Goal: Task Accomplishment & Management: Use online tool/utility

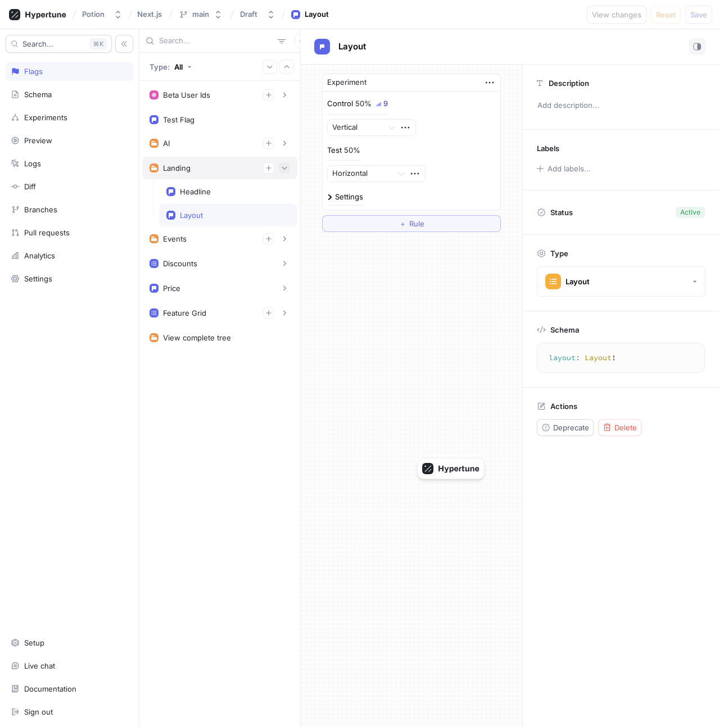
click at [289, 166] on button "button" at bounding box center [284, 167] width 11 height 11
click at [281, 170] on icon "button" at bounding box center [284, 168] width 7 height 7
click at [199, 117] on div "Test Flag" at bounding box center [219, 119] width 140 height 9
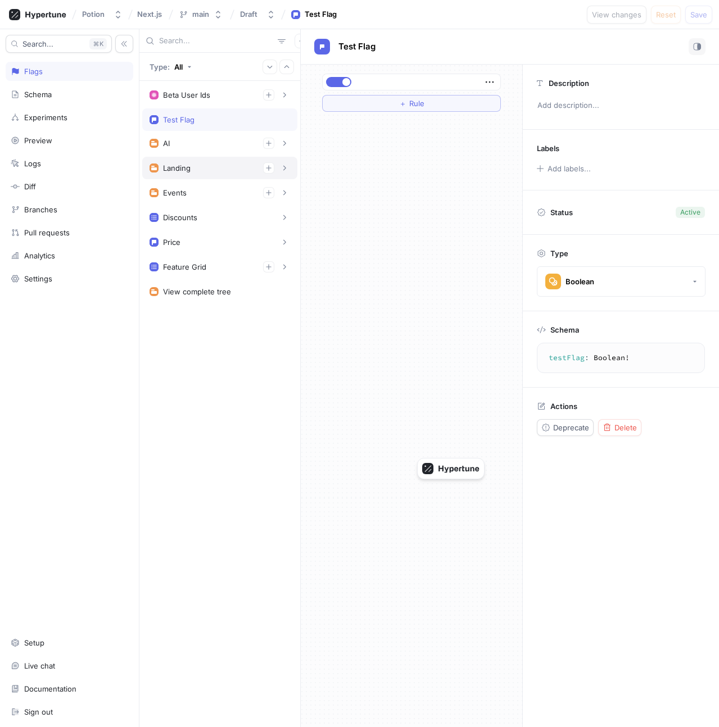
click at [211, 165] on div "Landing" at bounding box center [219, 167] width 140 height 11
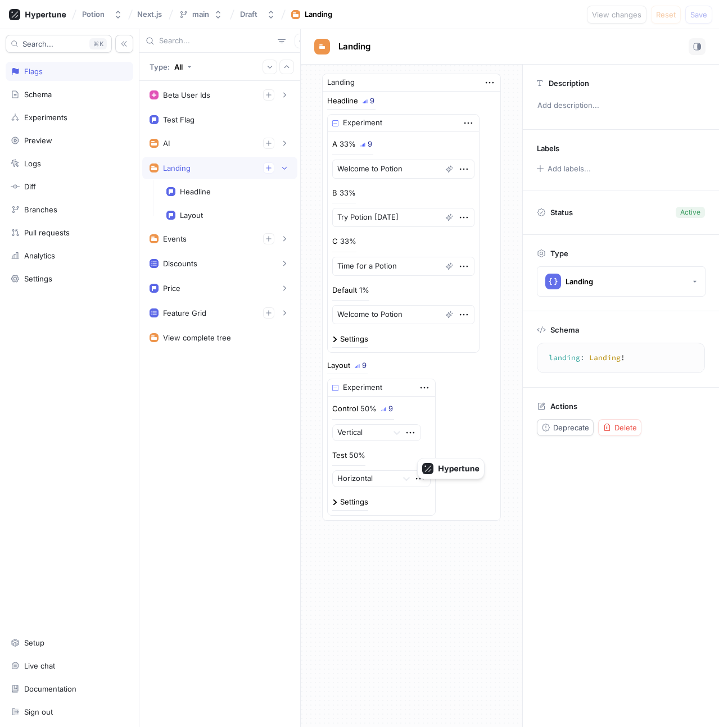
click at [211, 165] on div "Landing" at bounding box center [219, 167] width 140 height 11
click at [211, 204] on div "Events" at bounding box center [219, 215] width 155 height 22
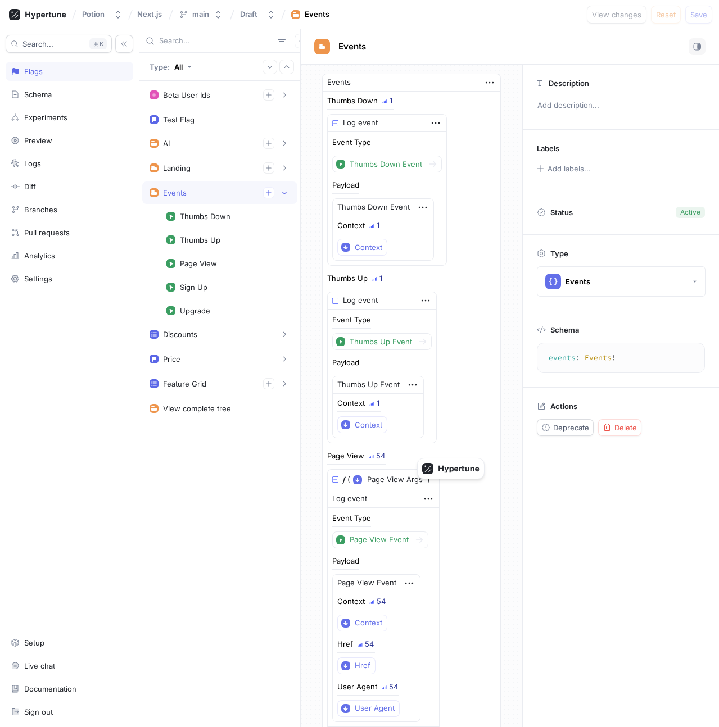
click at [211, 200] on div "Events" at bounding box center [219, 192] width 155 height 22
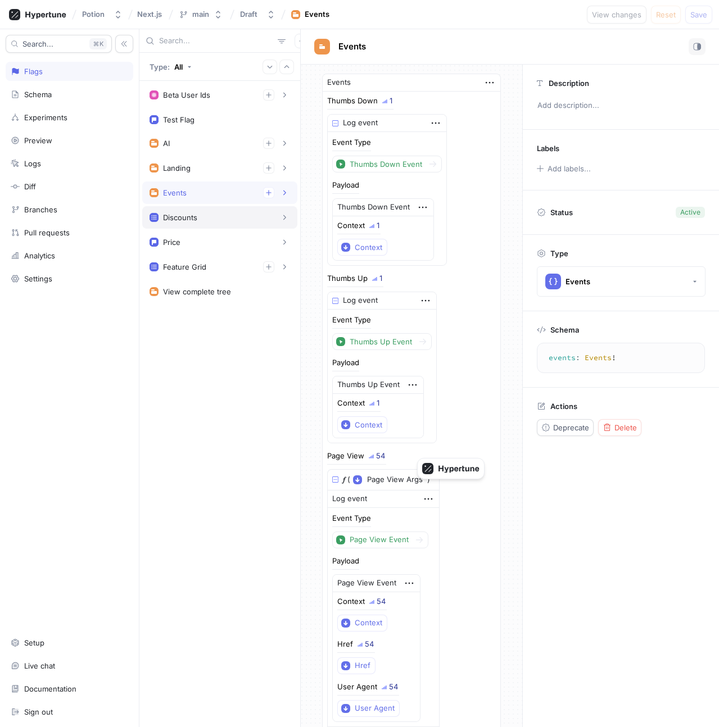
click at [210, 222] on div "Discounts" at bounding box center [219, 217] width 140 height 11
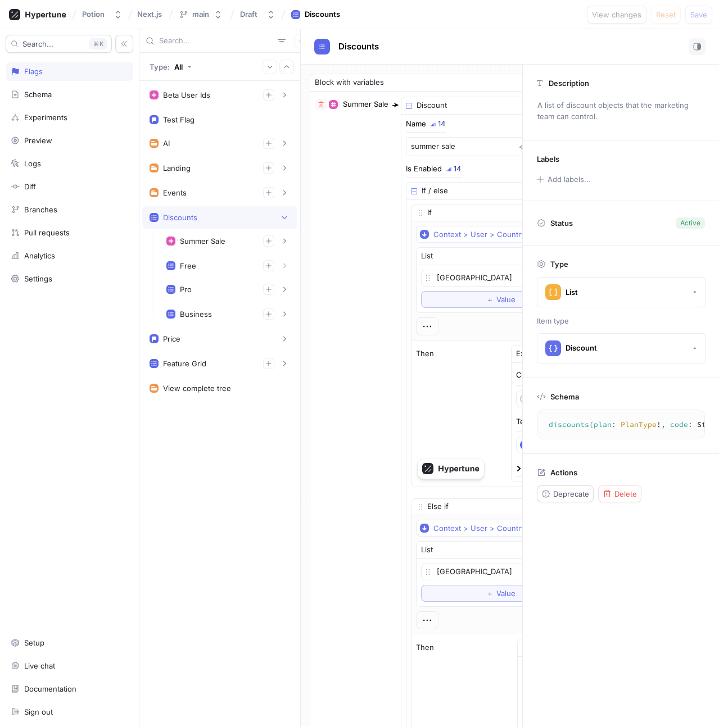
click at [210, 222] on div "Discounts" at bounding box center [219, 217] width 140 height 11
click at [205, 242] on div "Price" at bounding box center [219, 242] width 140 height 11
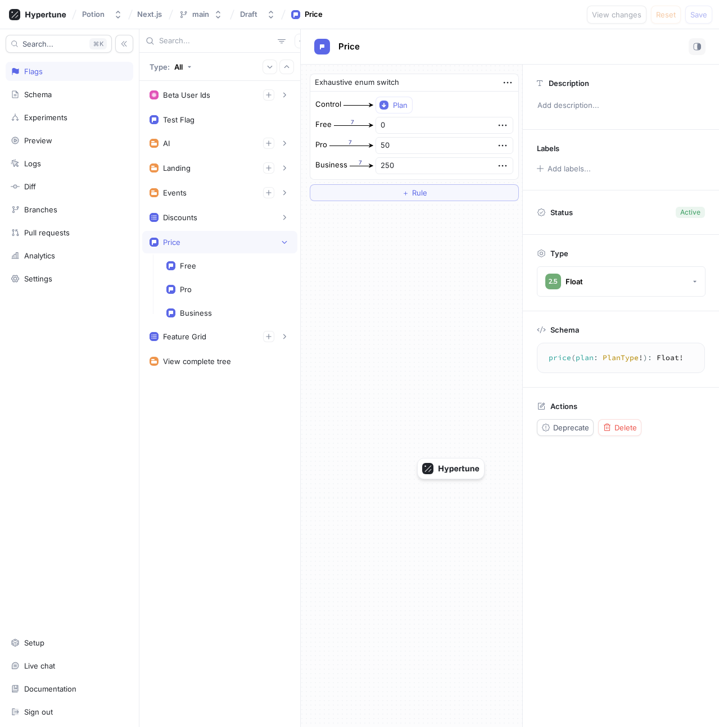
click at [205, 242] on div "Price" at bounding box center [219, 242] width 140 height 11
click at [206, 266] on div "Feature Grid" at bounding box center [219, 266] width 140 height 11
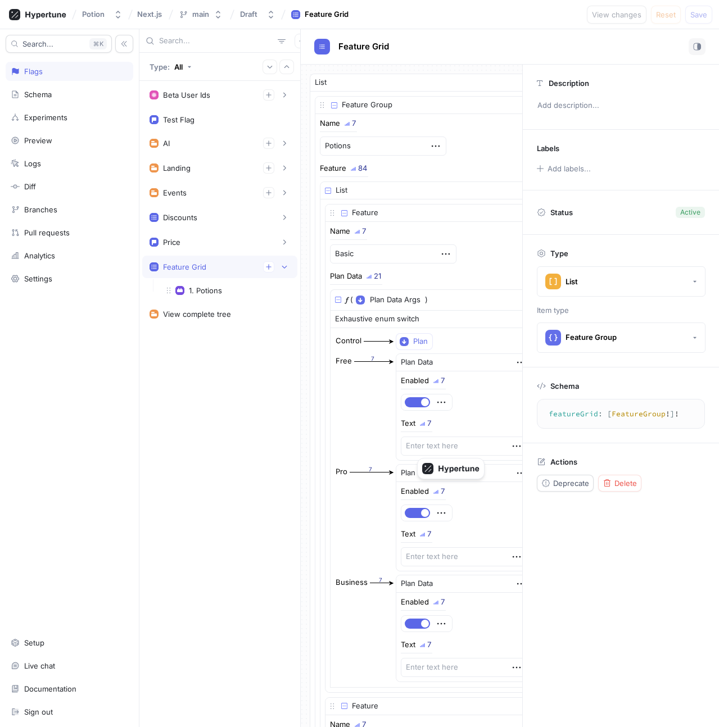
click at [206, 266] on div "Feature Grid" at bounding box center [219, 266] width 140 height 11
click at [187, 125] on div "Test Flag" at bounding box center [219, 119] width 155 height 22
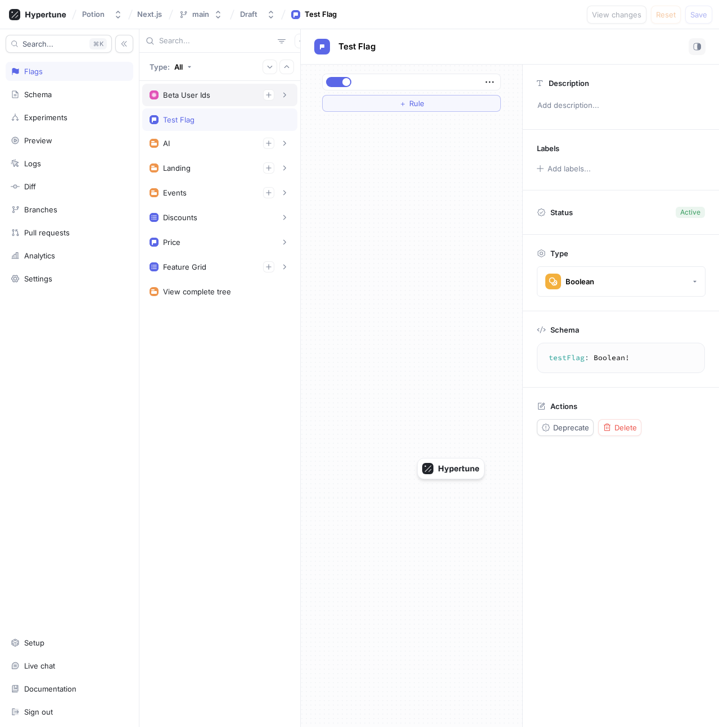
click at [185, 96] on div "Beta User Ids" at bounding box center [186, 94] width 47 height 9
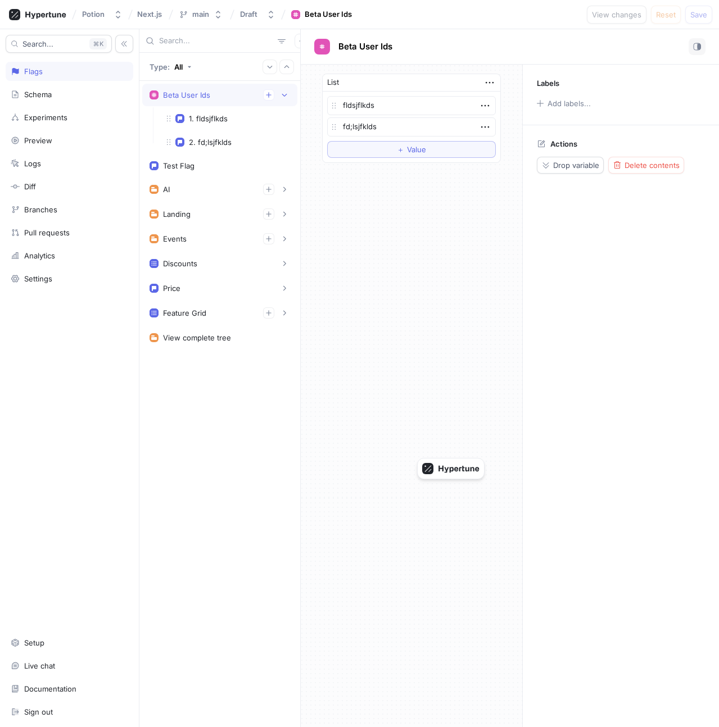
click at [185, 96] on div "Beta User Ids" at bounding box center [186, 94] width 47 height 9
type textarea "x"
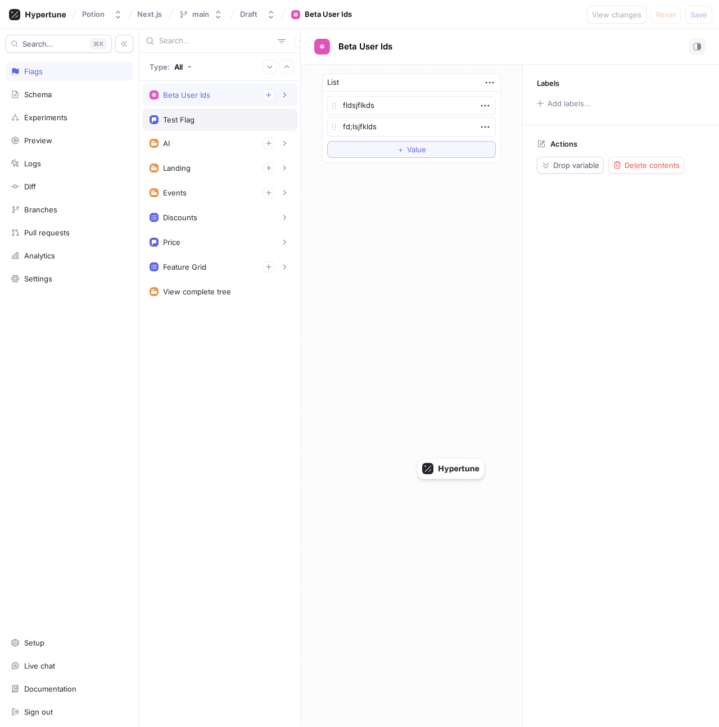
click at [190, 116] on div "Test Flag" at bounding box center [178, 119] width 31 height 9
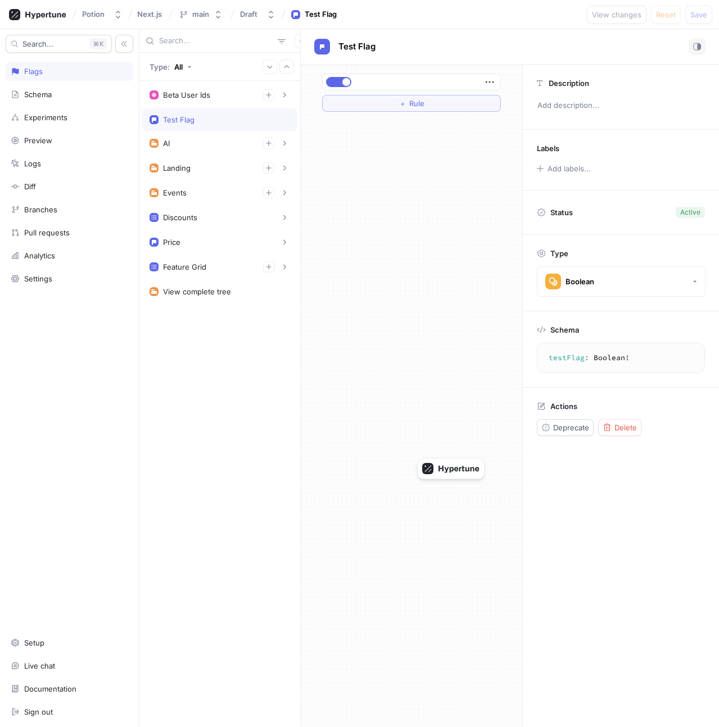
click at [435, 155] on div "＋ Rule" at bounding box center [411, 396] width 221 height 662
